Goal: Check status

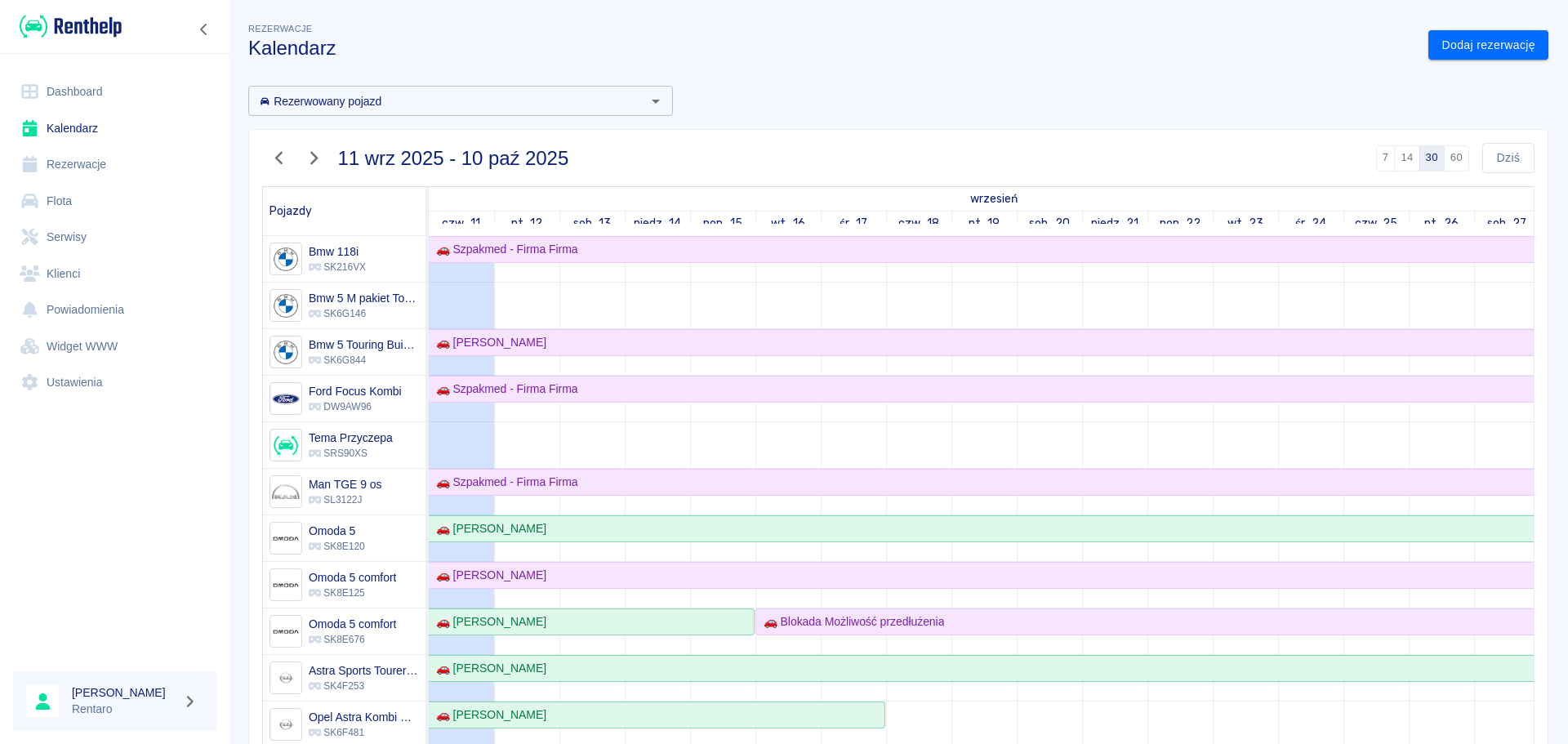
scroll to position [1, 0]
click at [33, 94] on icon at bounding box center [29, 91] width 20 height 17
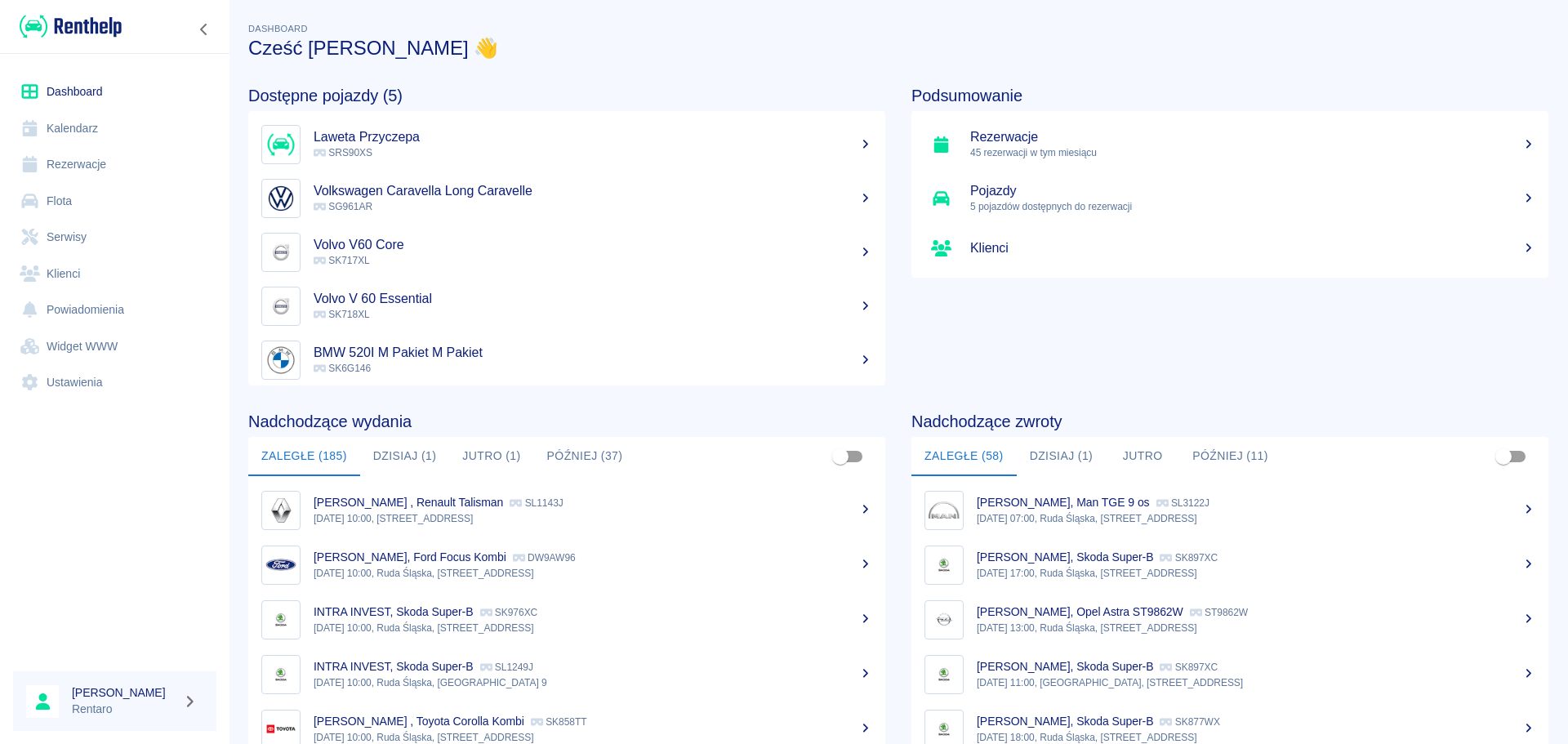
click at [1043, 451] on button "Dzisiaj (1)" at bounding box center [1062, 457] width 89 height 39
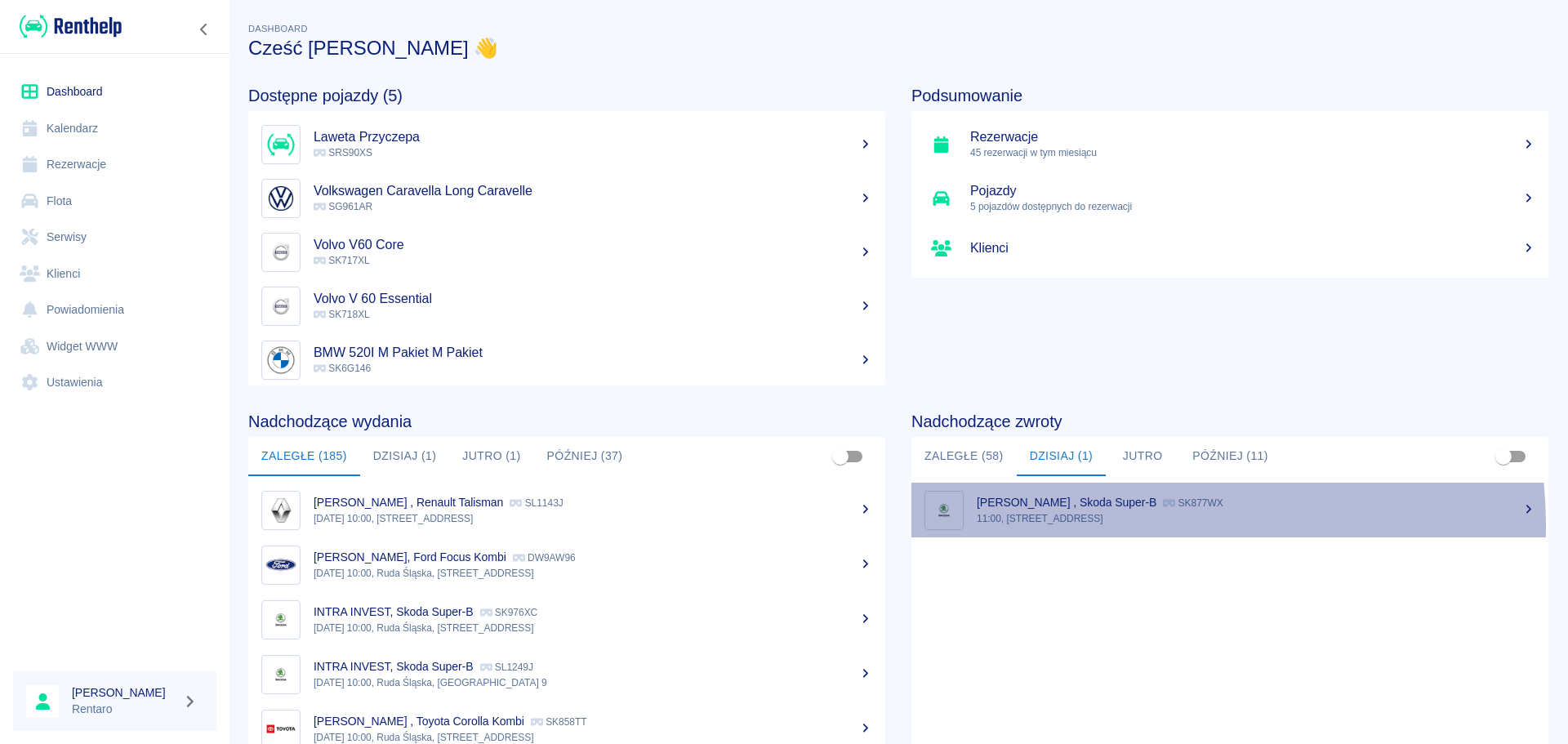
click at [1146, 524] on p "11:00, [STREET_ADDRESS]" at bounding box center [1256, 518] width 559 height 15
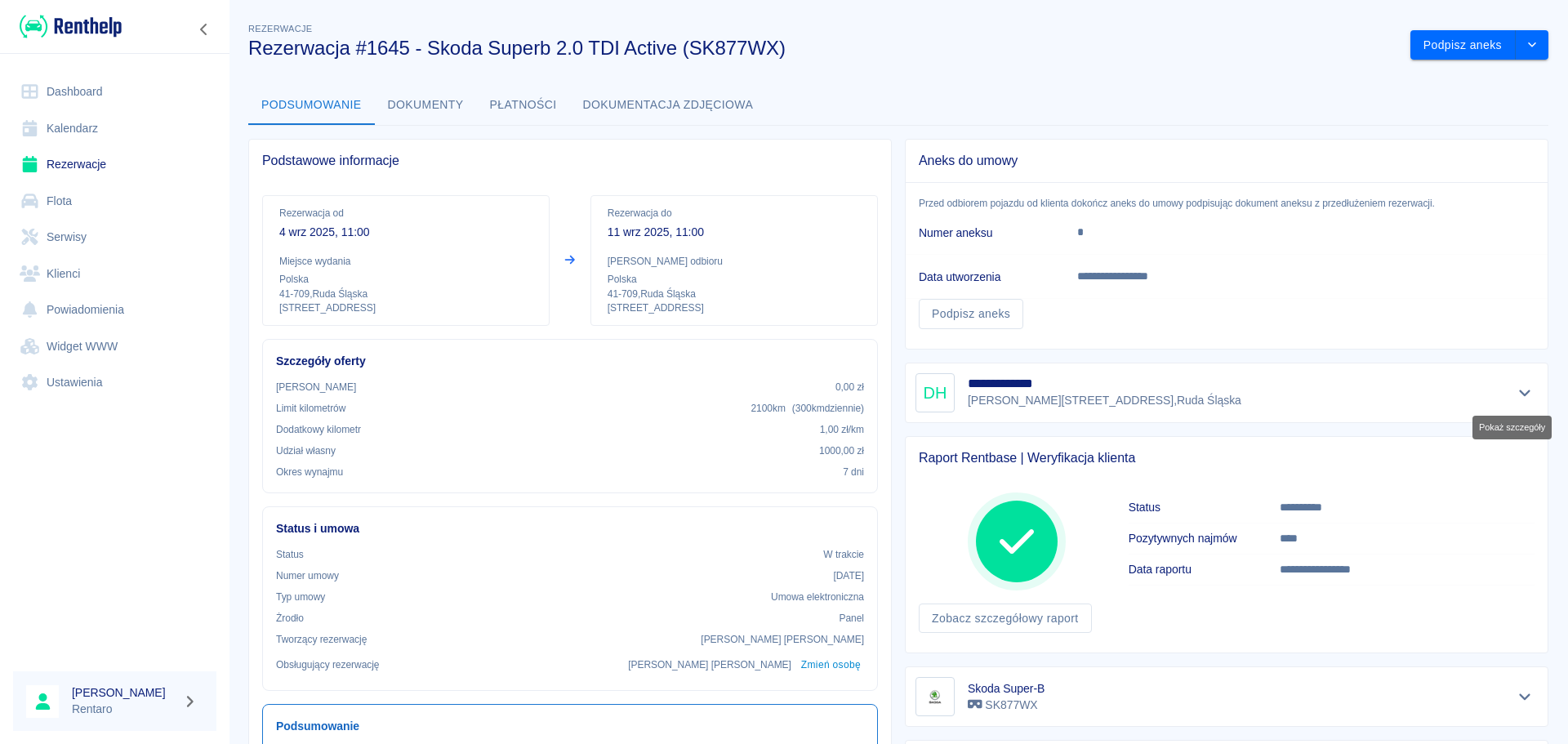
click at [1520, 399] on icon "Pokaż szczegóły" at bounding box center [1524, 393] width 18 height 15
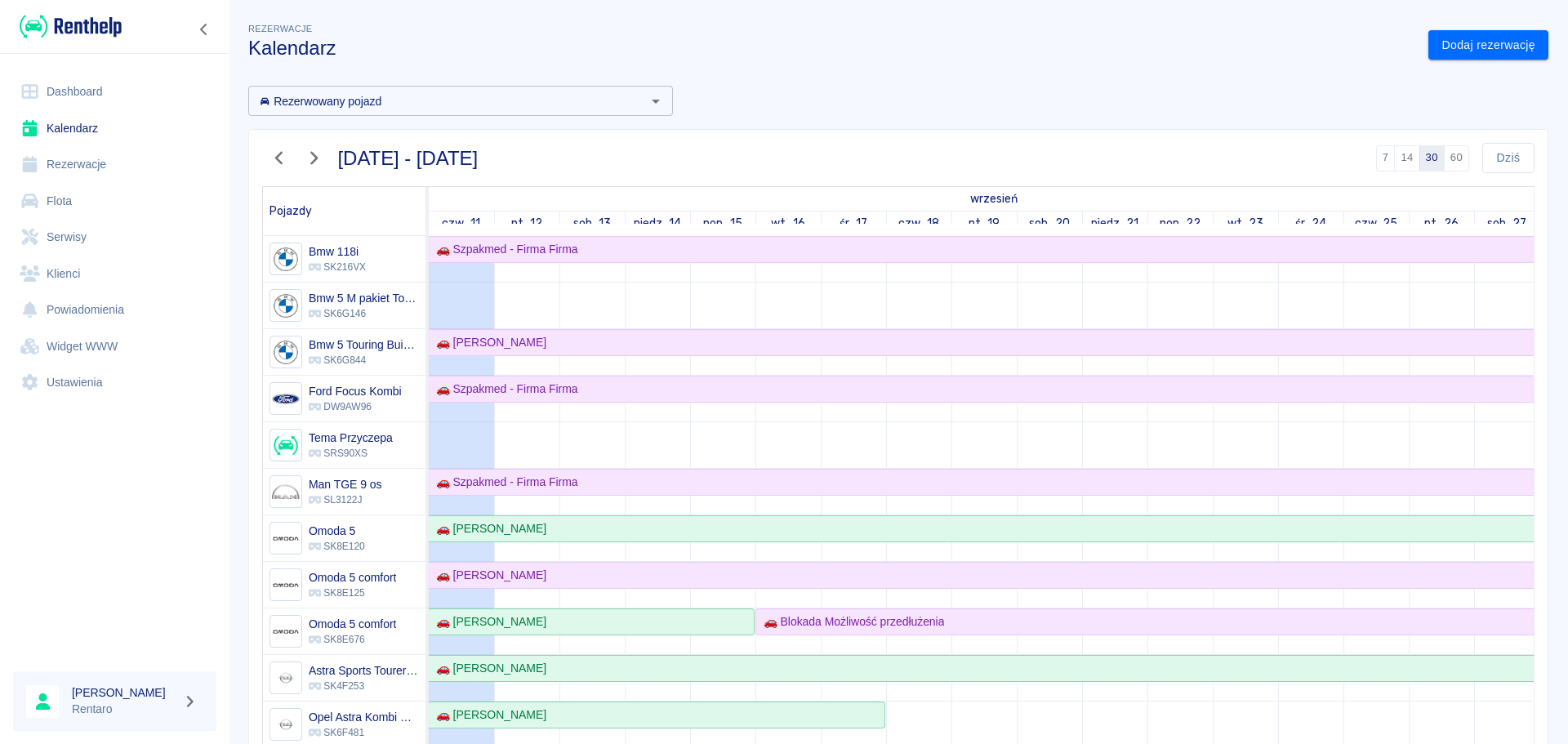
click at [50, 88] on link "Dashboard" at bounding box center [114, 92] width 203 height 37
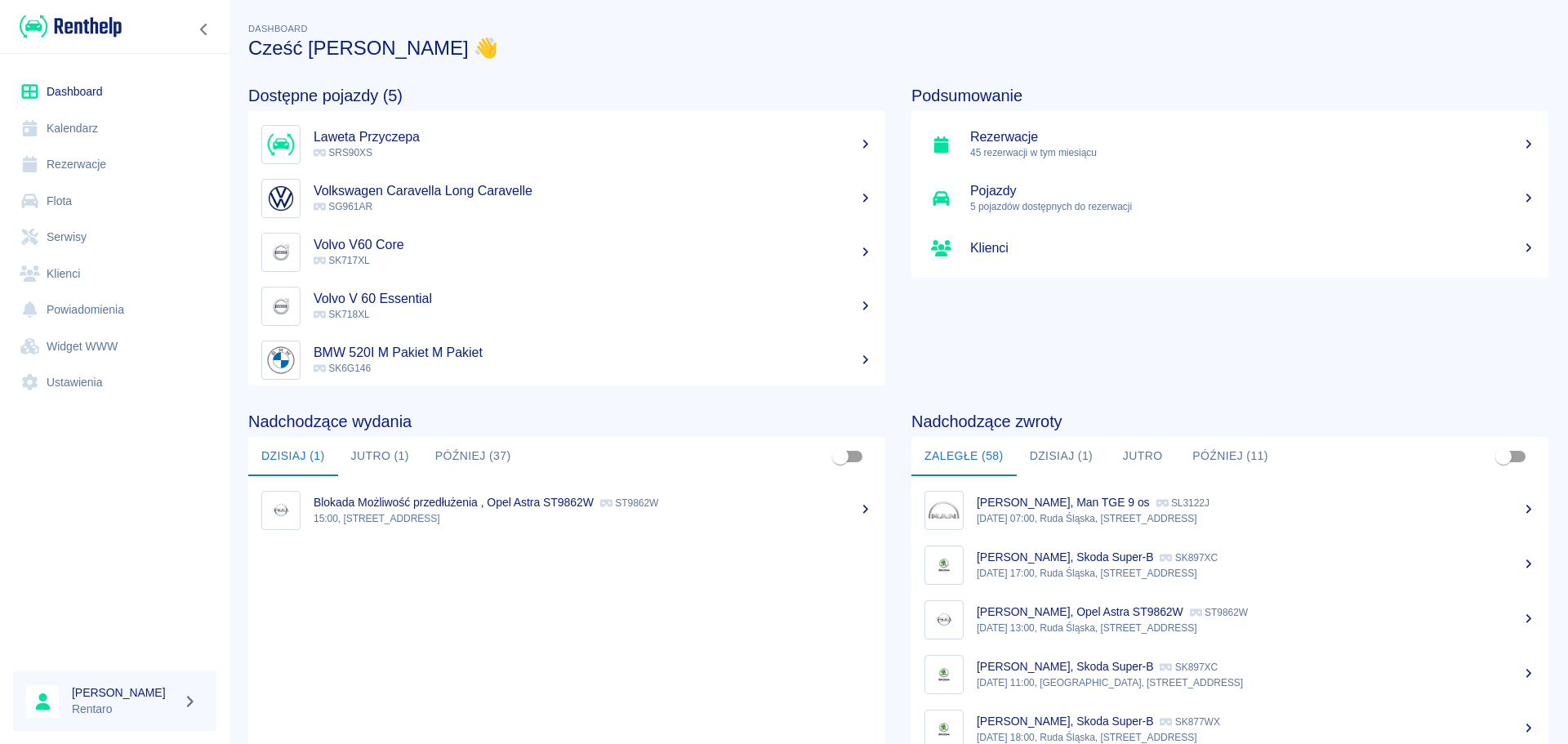
click at [1059, 462] on button "Dzisiaj (1)" at bounding box center [1062, 457] width 89 height 39
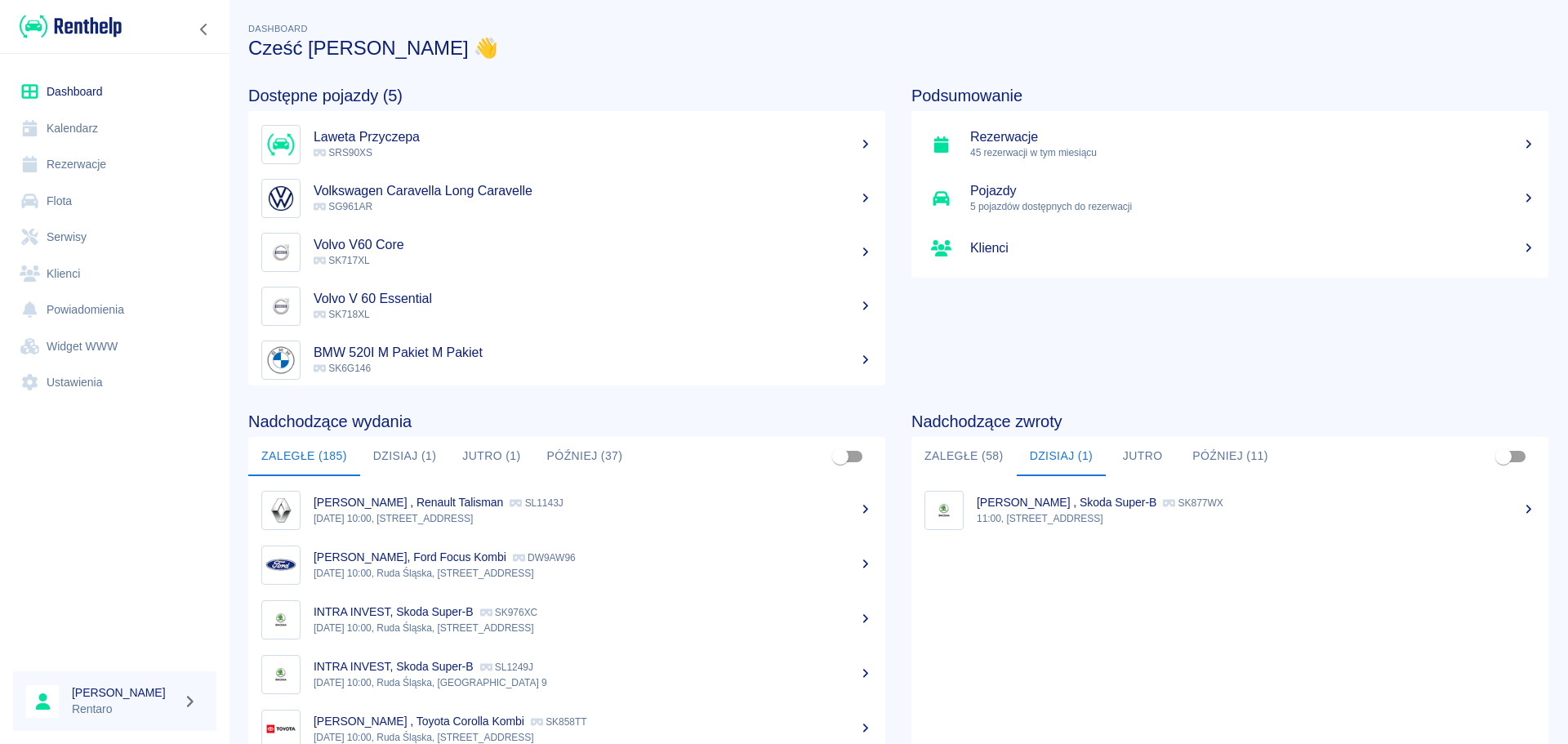
click at [350, 447] on button "Zaległe (185)" at bounding box center [303, 457] width 112 height 39
click at [401, 451] on button "Dzisiaj (1)" at bounding box center [405, 457] width 89 height 39
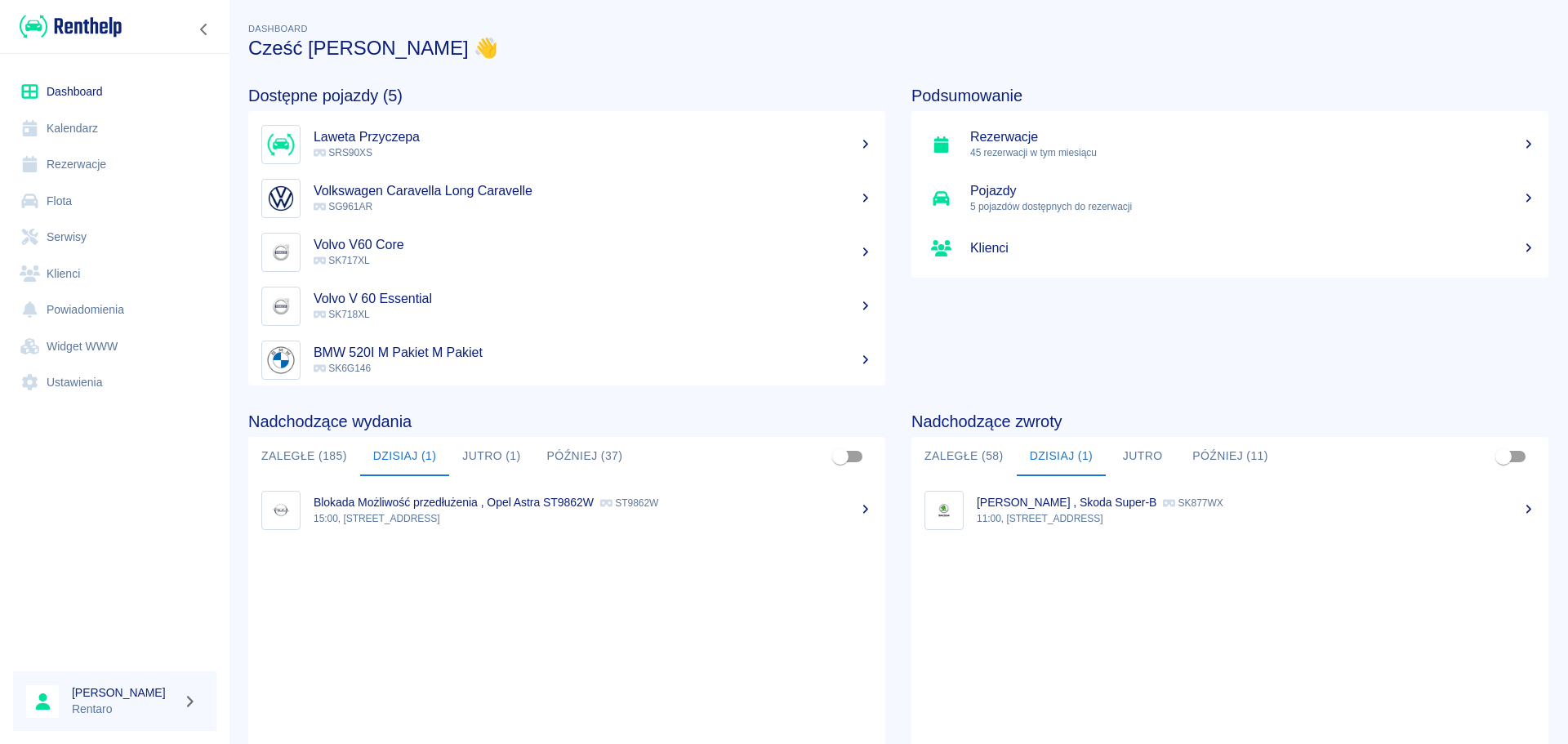
drag, startPoint x: 458, startPoint y: 447, endPoint x: 470, endPoint y: 454, distance: 13.9
click at [457, 447] on button "Jutro (1)" at bounding box center [491, 457] width 85 height 39
click at [89, 140] on link "Kalendarz" at bounding box center [114, 128] width 203 height 37
